Goal: Task Accomplishment & Management: Manage account settings

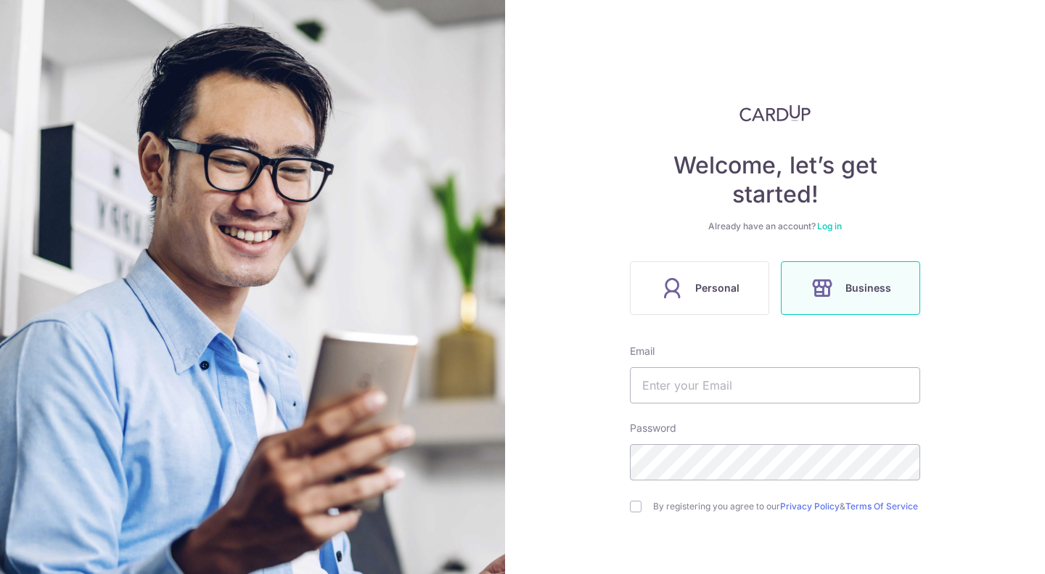
click at [835, 222] on link "Log in" at bounding box center [829, 226] width 25 height 11
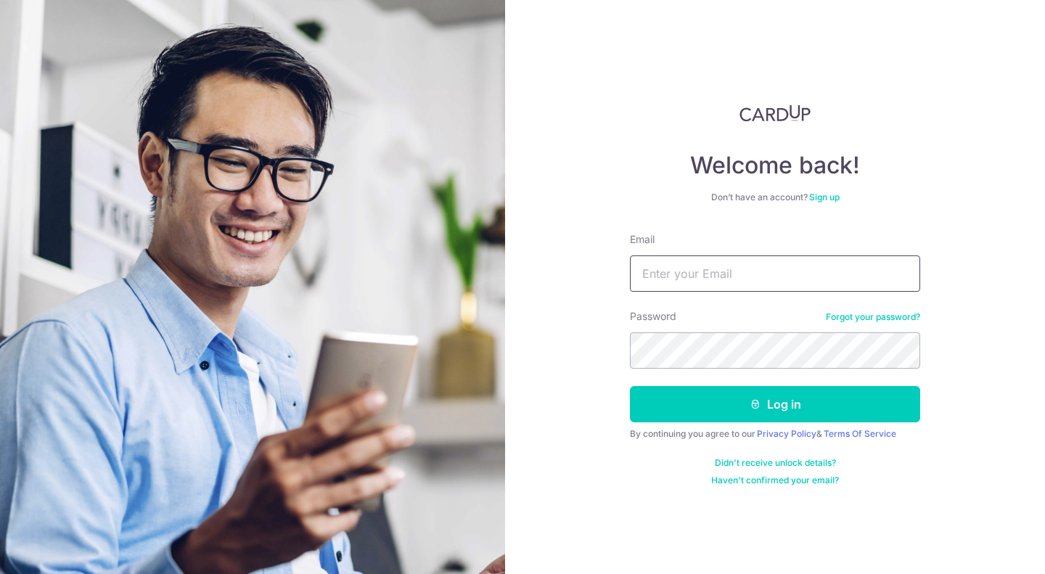
click at [760, 264] on input "Email" at bounding box center [775, 273] width 290 height 36
type input "[EMAIL_ADDRESS][DOMAIN_NAME]"
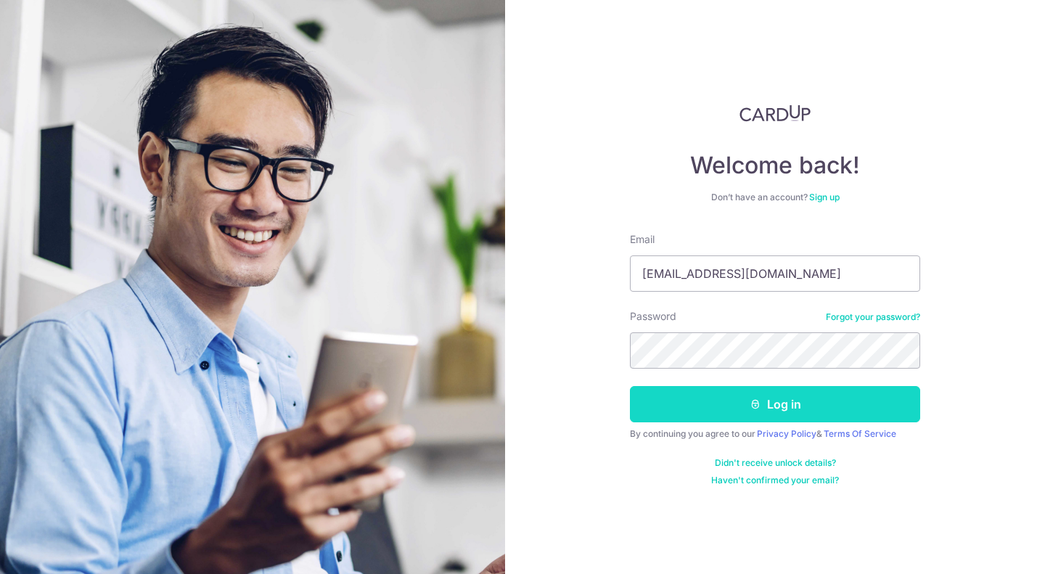
click at [768, 403] on button "Log in" at bounding box center [775, 404] width 290 height 36
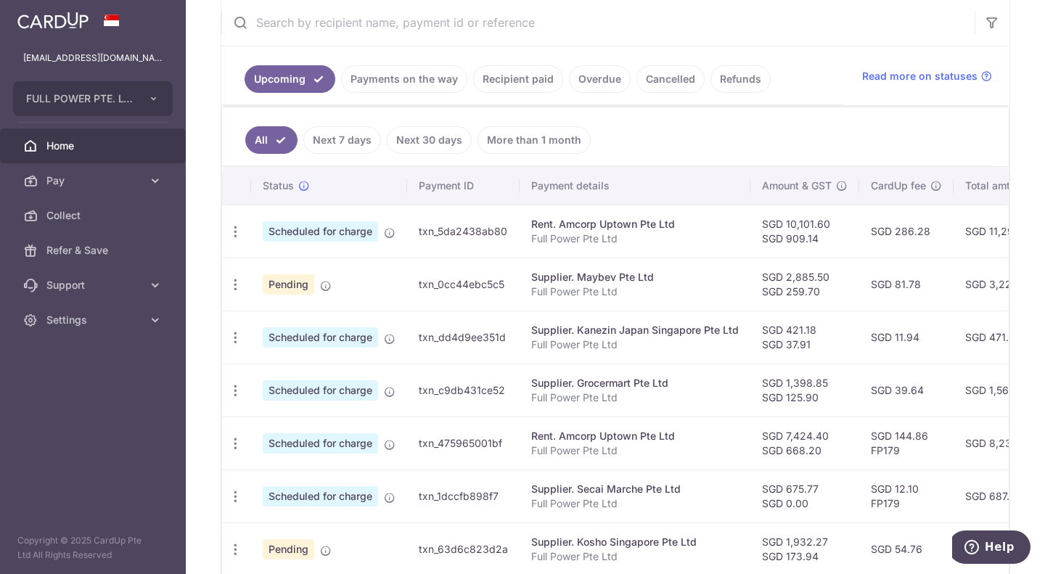
scroll to position [290, 0]
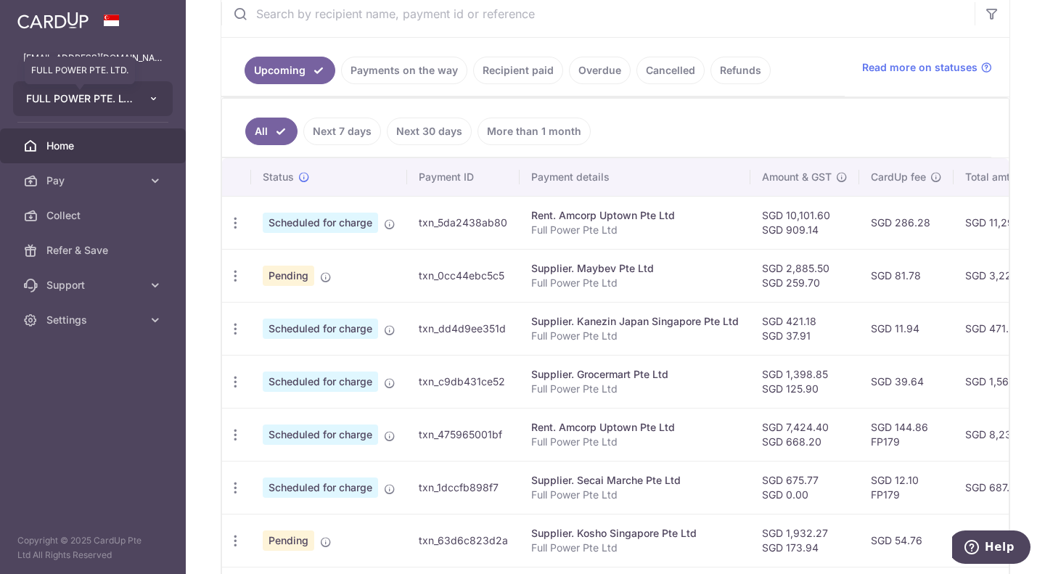
click at [102, 101] on span "FULL POWER PTE. LTD." at bounding box center [79, 98] width 107 height 15
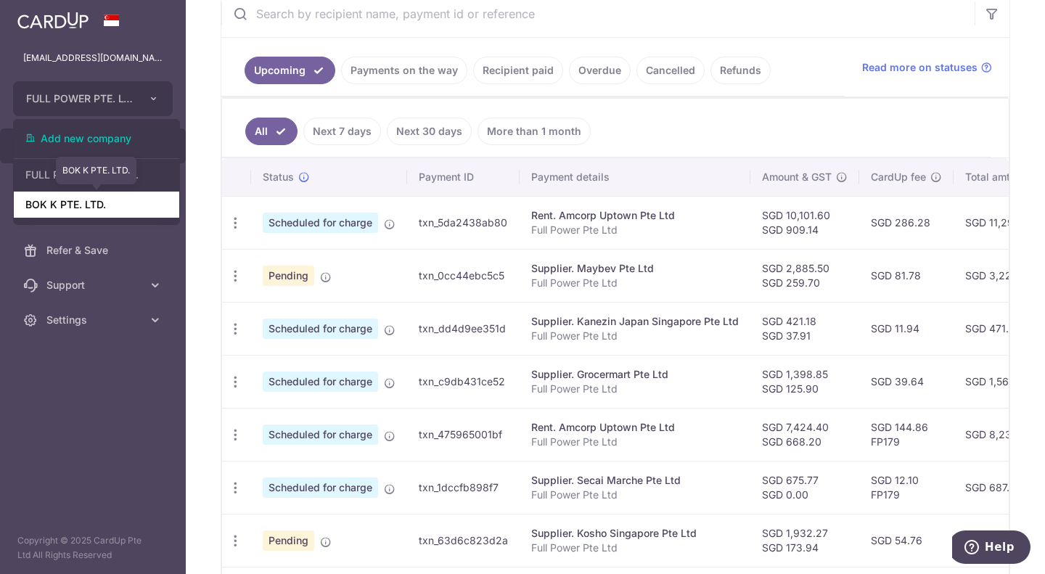
click at [119, 210] on link "BOK K PTE. LTD." at bounding box center [96, 205] width 165 height 26
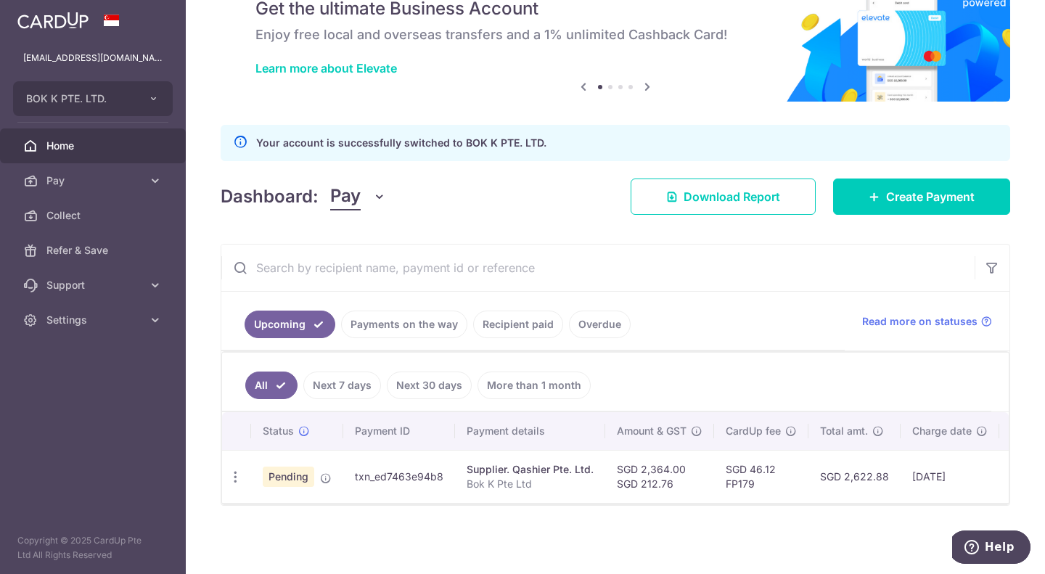
scroll to position [74, 0]
click at [475, 463] on div "Supplier. Qashier Pte. Ltd." at bounding box center [530, 469] width 127 height 15
click at [240, 470] on icon "button" at bounding box center [235, 477] width 15 height 15
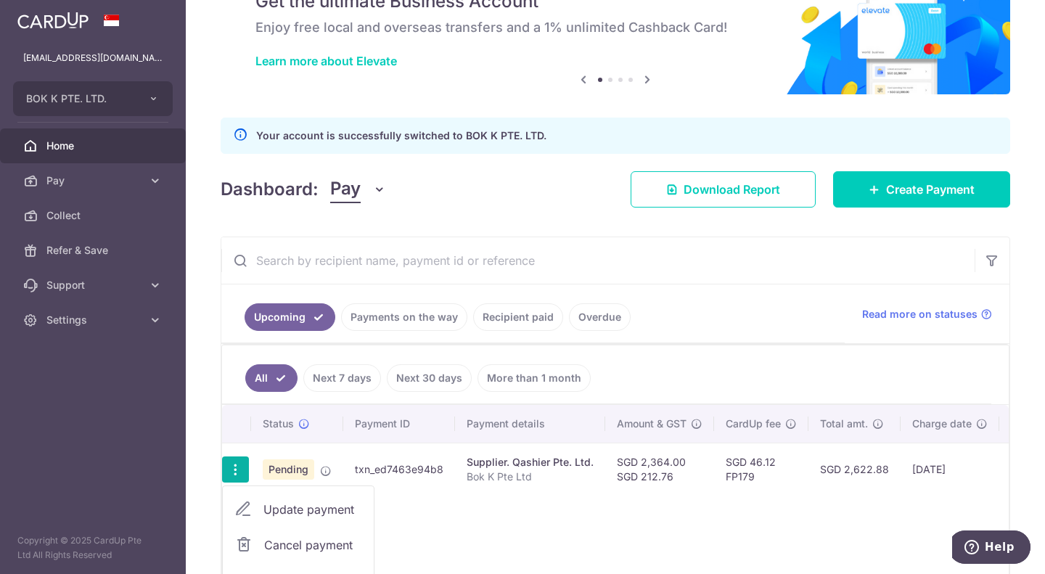
click at [319, 504] on span "Update payment" at bounding box center [312, 509] width 99 height 17
radio input "true"
type input "2,364.00"
type input "212.76"
radio input "true"
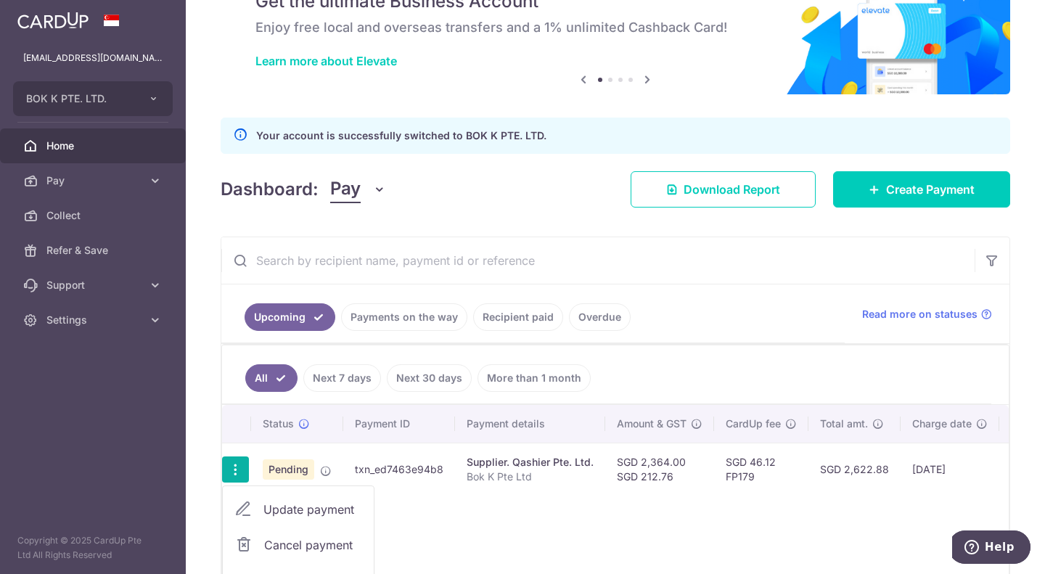
type input "11/08/2025"
type input "Bok K Pte Ltd"
type input "QashierSoftware"
type input "FP179"
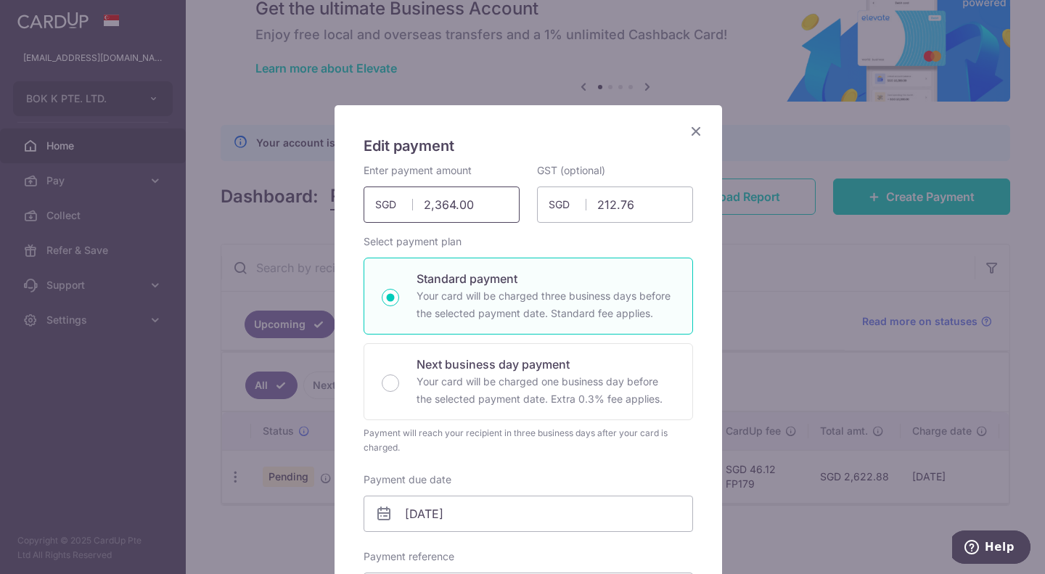
drag, startPoint x: 486, startPoint y: 203, endPoint x: 377, endPoint y: 202, distance: 108.9
click at [377, 202] on div "2,364.00 2364.00 SGD" at bounding box center [442, 205] width 156 height 36
type input "2,364.00"
click at [777, 238] on div "Edit payment By clicking apply, you will make changes to all payments to Qashie…" at bounding box center [522, 287] width 1045 height 574
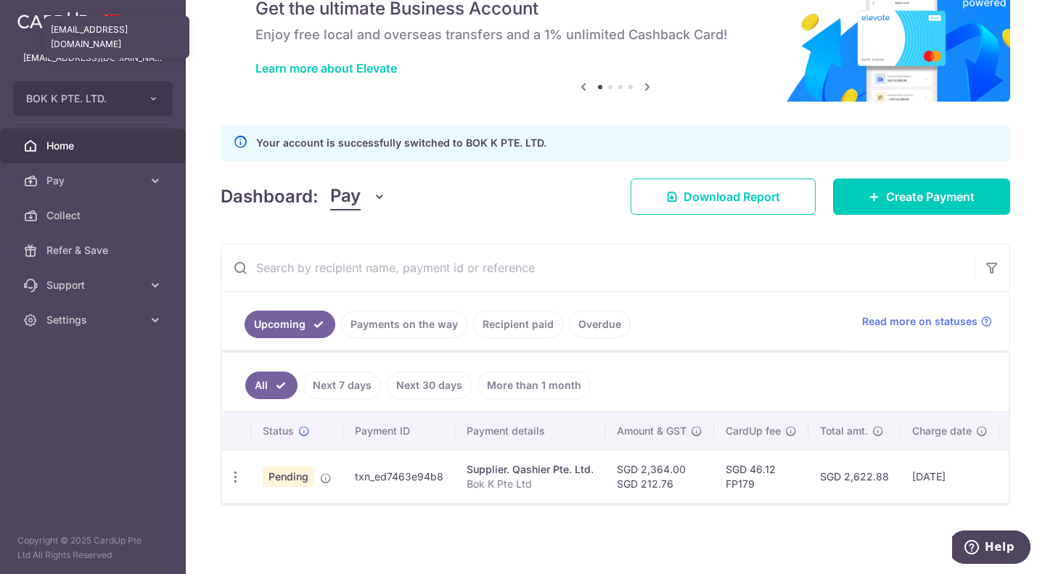
click at [75, 47] on div "[EMAIL_ADDRESS][DOMAIN_NAME]" at bounding box center [116, 37] width 145 height 54
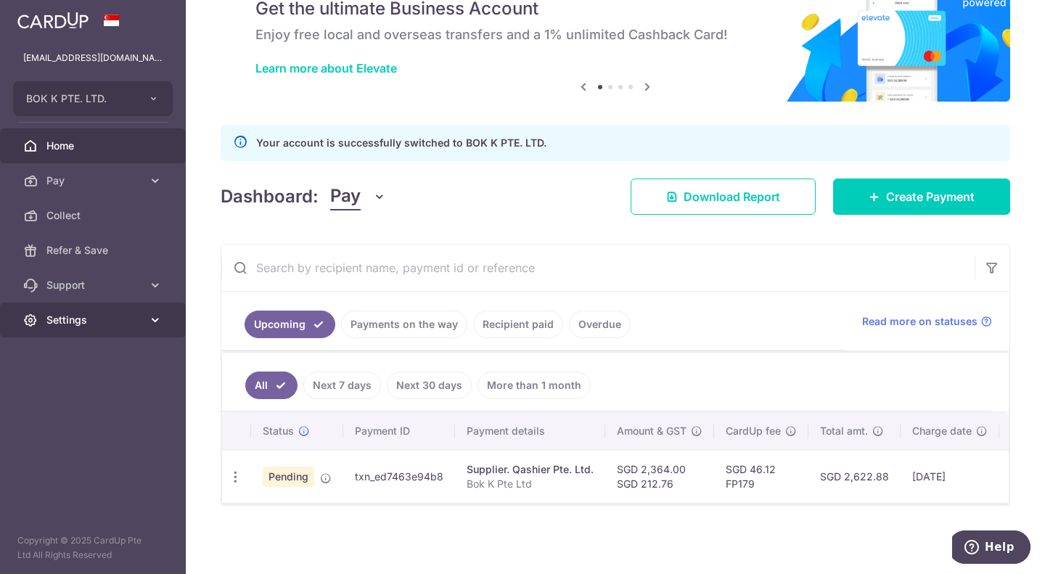
click at [139, 317] on span "Settings" at bounding box center [94, 320] width 96 height 15
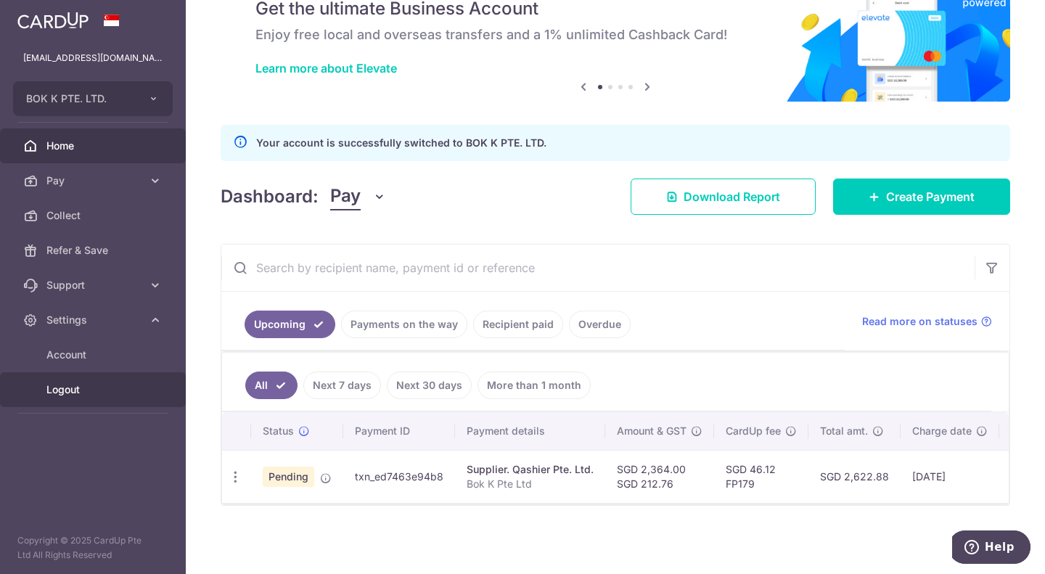
click at [101, 387] on span "Logout" at bounding box center [94, 389] width 96 height 15
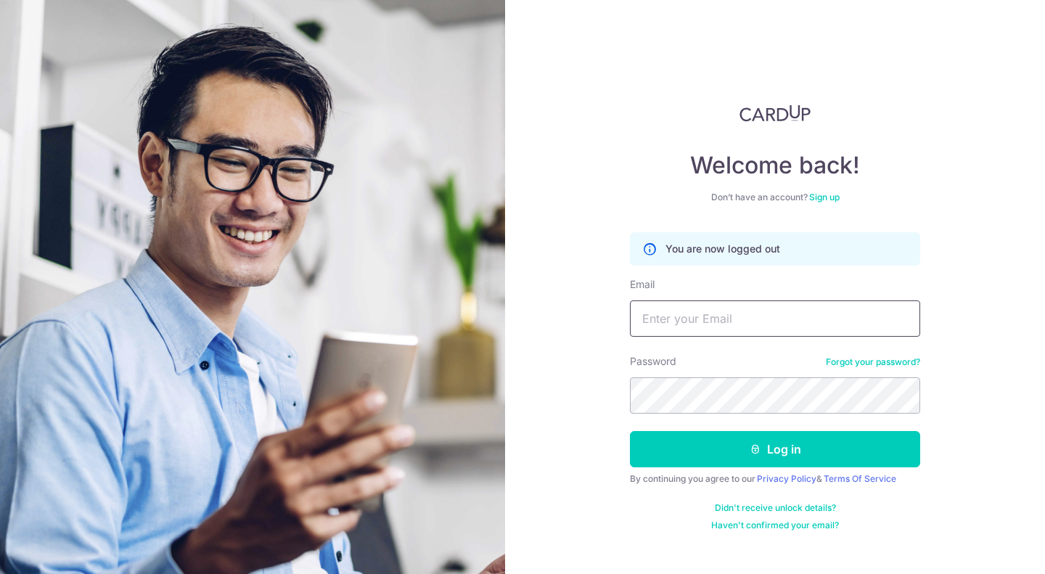
click at [744, 321] on input "Email" at bounding box center [775, 318] width 290 height 36
type input "[EMAIL_ADDRESS][DOMAIN_NAME]"
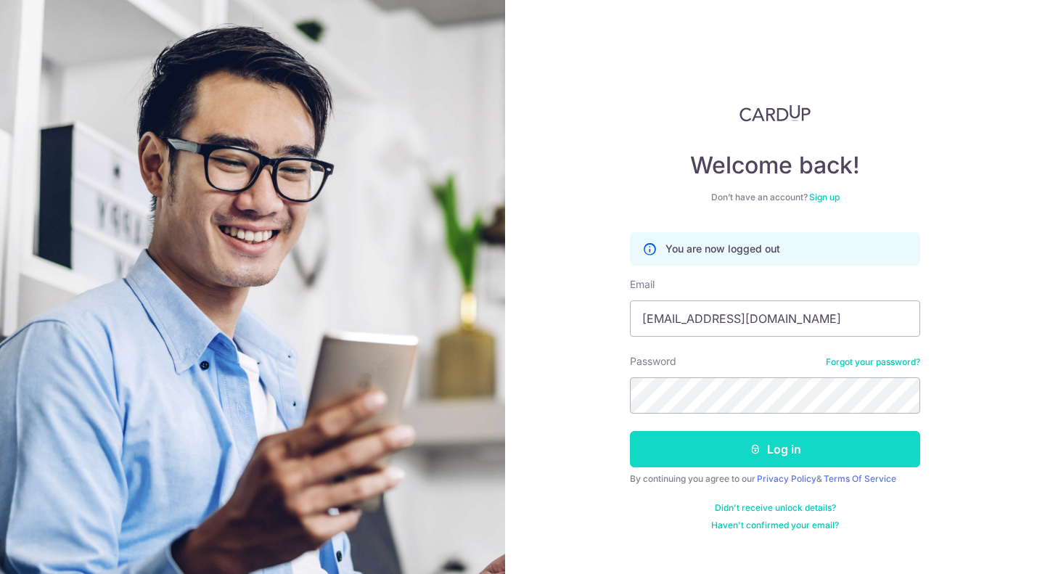
click at [717, 457] on button "Log in" at bounding box center [775, 449] width 290 height 36
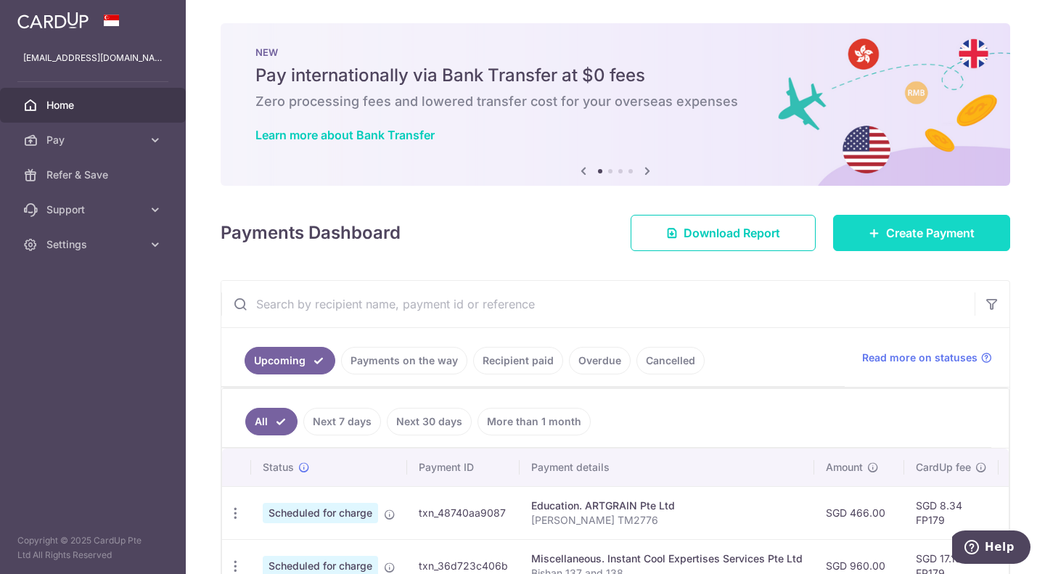
click at [893, 236] on span "Create Payment" at bounding box center [930, 232] width 89 height 17
